Goal: Task Accomplishment & Management: Manage account settings

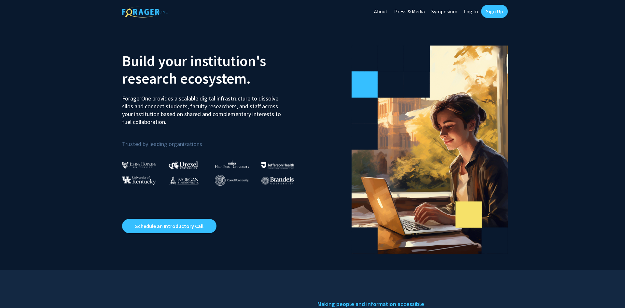
click at [494, 11] on link "Sign Up" at bounding box center [494, 11] width 27 height 13
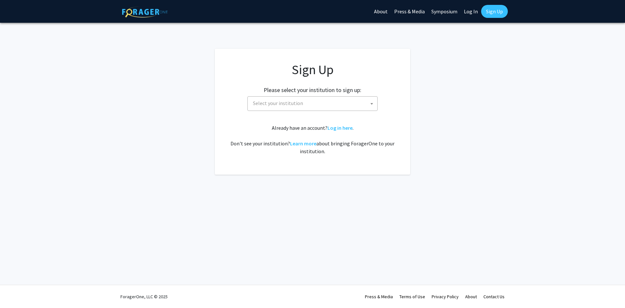
click at [371, 102] on span at bounding box center [371, 104] width 7 height 14
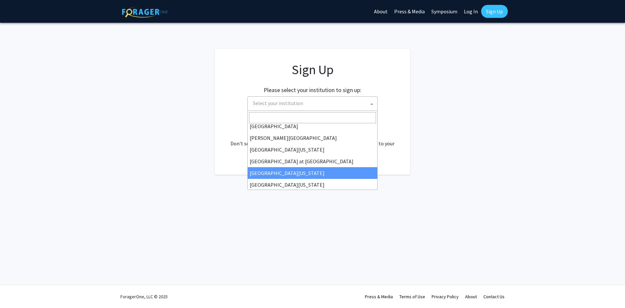
scroll to position [228, 0]
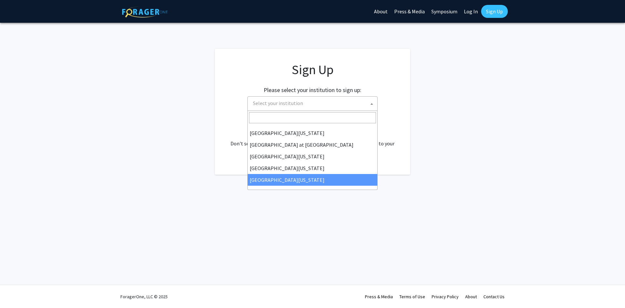
select select "33"
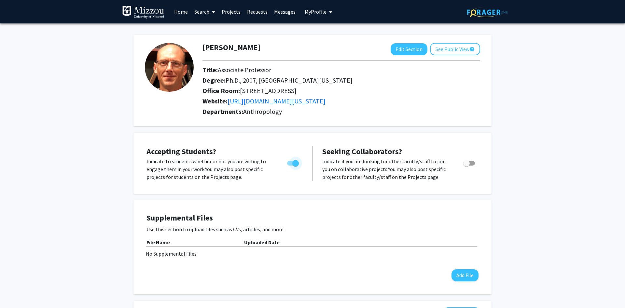
click at [294, 164] on span "Toggle" at bounding box center [295, 163] width 7 height 7
click at [290, 166] on input "Would you like to permit student requests?" at bounding box center [290, 166] width 0 height 0
click at [291, 165] on span "Toggle" at bounding box center [290, 163] width 7 height 7
click at [290, 166] on input "Would you like to permit student requests?" at bounding box center [290, 166] width 0 height 0
checkbox input "true"
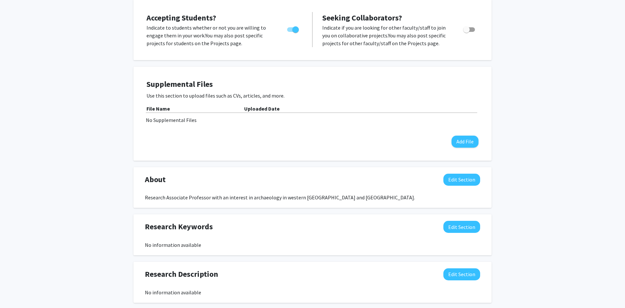
scroll to position [166, 0]
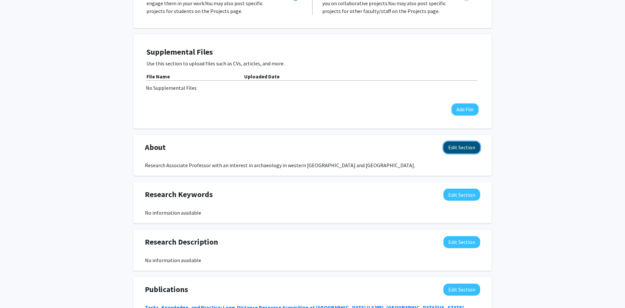
click at [453, 145] on button "Edit Section" at bounding box center [461, 147] width 37 height 12
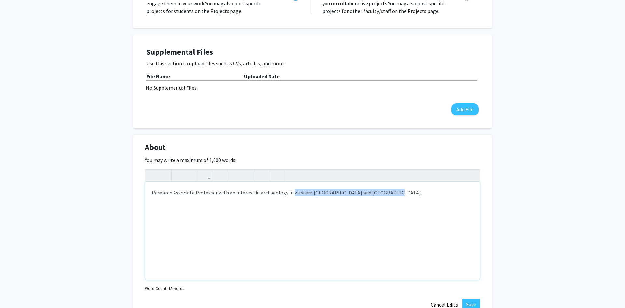
drag, startPoint x: 393, startPoint y: 193, endPoint x: 289, endPoint y: 194, distance: 103.1
click at [289, 194] on div "Research Associate Professor with an interest in archaeology in western [GEOGRA…" at bounding box center [312, 231] width 334 height 98
click at [328, 193] on div "Research Associate Professor with an interest in archaeology in the [GEOGRAPHIC…" at bounding box center [312, 231] width 334 height 98
type textarea "Research Associate Professor with an interest in archaeology in the [GEOGRAPHIC…"
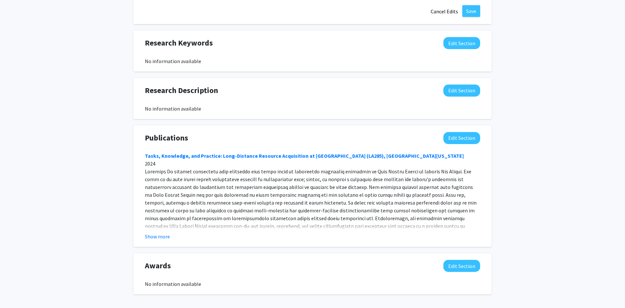
scroll to position [486, 0]
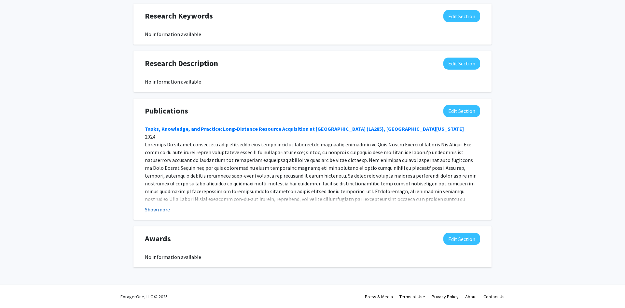
click at [157, 210] on button "Show more" at bounding box center [157, 210] width 25 height 8
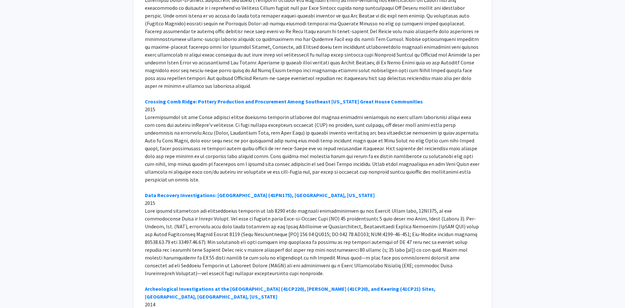
scroll to position [2676, 0]
